Goal: Task Accomplishment & Management: Manage account settings

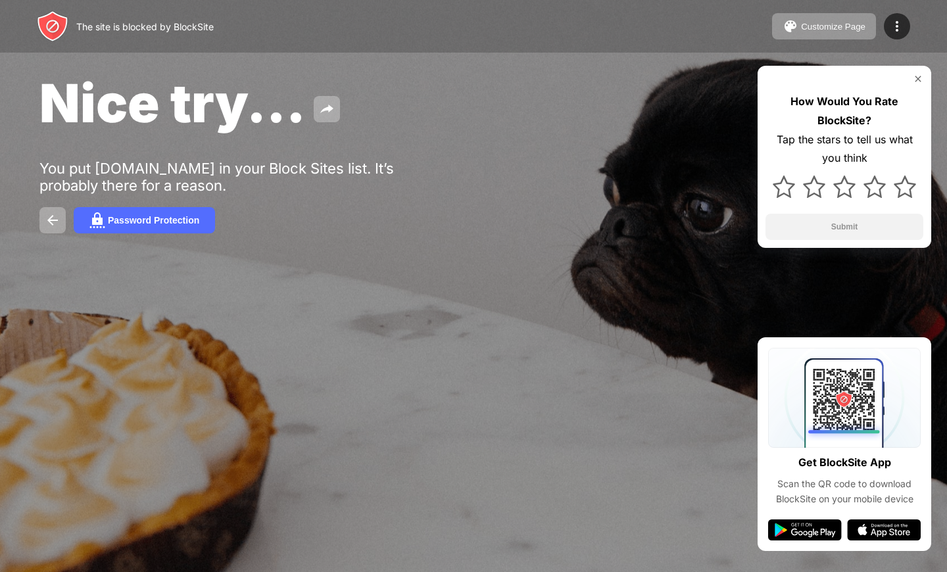
click at [337, 5] on div "The site is blocked by BlockSite Customize Page Edit Block List Redirect Custom…" at bounding box center [473, 26] width 947 height 53
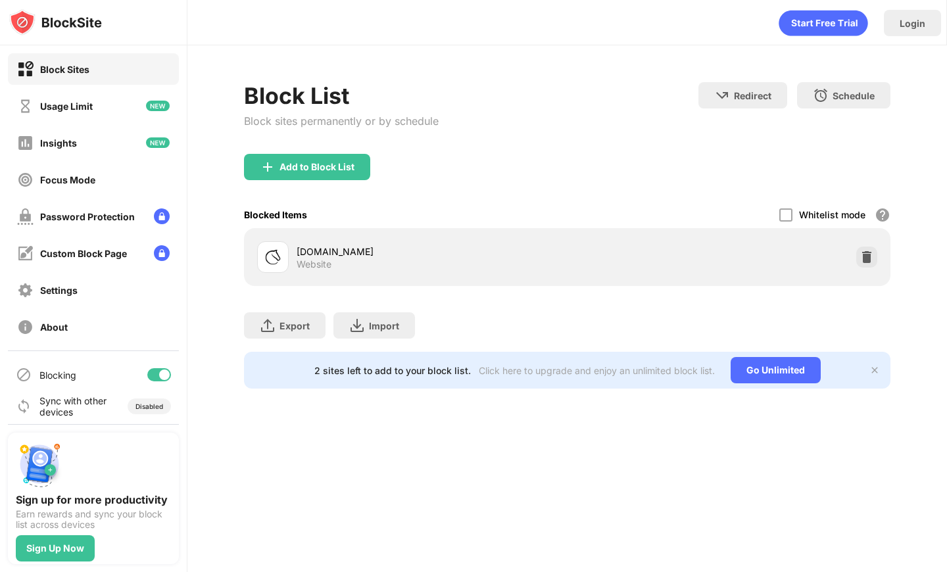
click at [857, 257] on div "[DOMAIN_NAME] Website" at bounding box center [567, 257] width 630 height 42
click at [877, 261] on div at bounding box center [867, 257] width 21 height 21
